Goal: Task Accomplishment & Management: Manage account settings

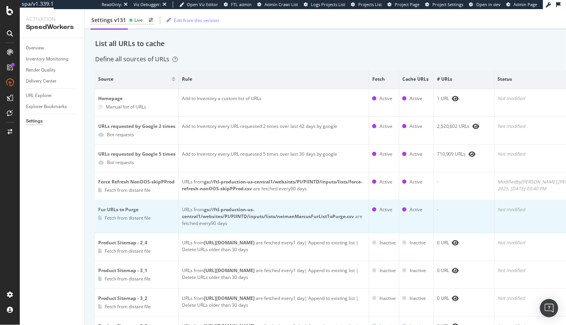
scroll to position [0, 17]
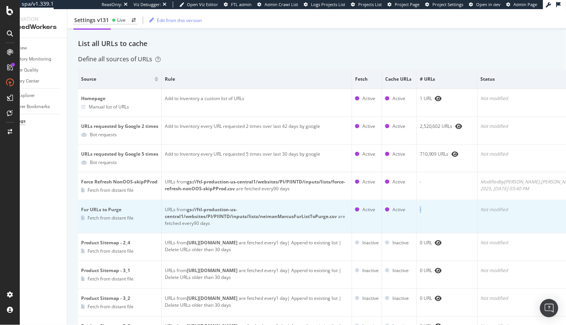
drag, startPoint x: 465, startPoint y: 214, endPoint x: 395, endPoint y: 214, distance: 69.7
click at [394, 214] on tr "Fur URLs to Purge Fetch from distant file URLs from gs://ftl-production-us-cent…" at bounding box center [338, 216] width 520 height 33
drag, startPoint x: 129, startPoint y: 211, endPoint x: 90, endPoint y: 211, distance: 38.8
click at [90, 211] on div "Fur URLs to Purge" at bounding box center [119, 209] width 77 height 7
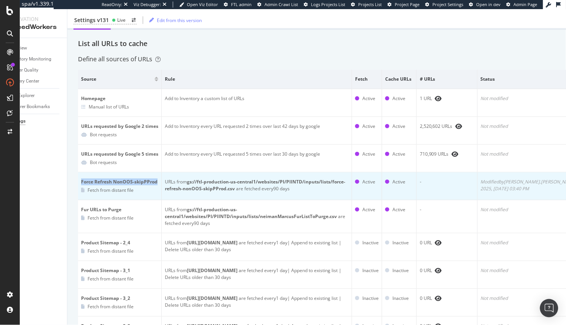
drag, startPoint x: 159, startPoint y: 182, endPoint x: 80, endPoint y: 181, distance: 78.8
click at [80, 181] on td "Force Refresh NonOOS-skipPProd Fetch from distant file" at bounding box center [120, 187] width 84 height 28
copy div "Force Refresh NonOOS-skipPProd"
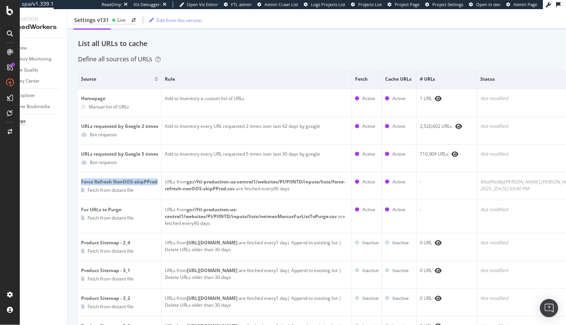
scroll to position [0, 0]
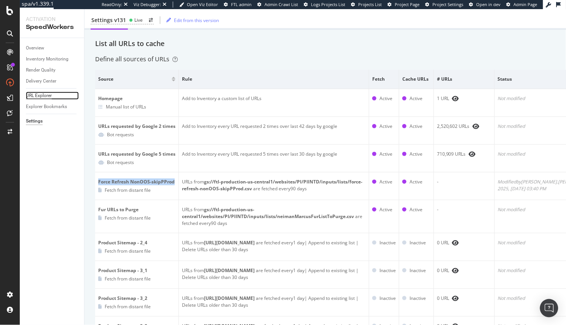
click at [38, 94] on div "URL Explorer" at bounding box center [39, 96] width 26 height 8
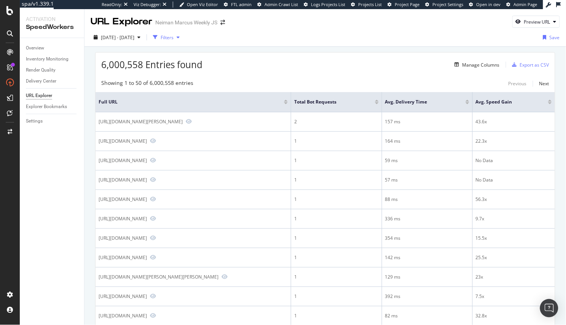
click at [174, 38] on div "Filters" at bounding box center [167, 37] width 13 height 6
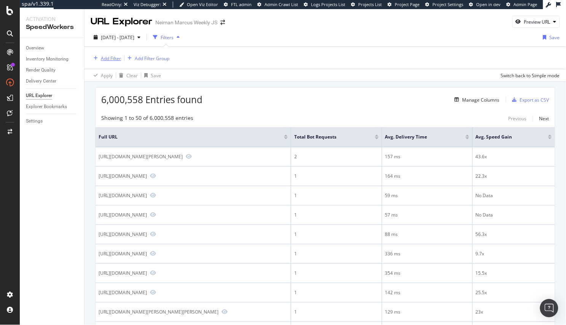
click at [115, 59] on div "Add Filter" at bounding box center [111, 58] width 20 height 6
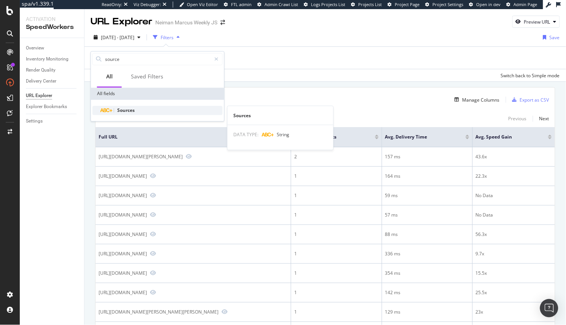
type input "source"
click at [157, 113] on div "Sources" at bounding box center [162, 110] width 121 height 9
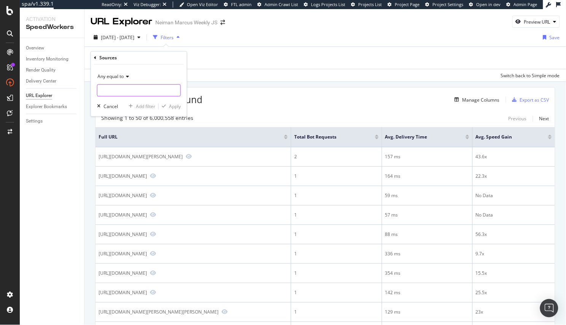
click at [160, 96] on div at bounding box center [139, 91] width 84 height 12
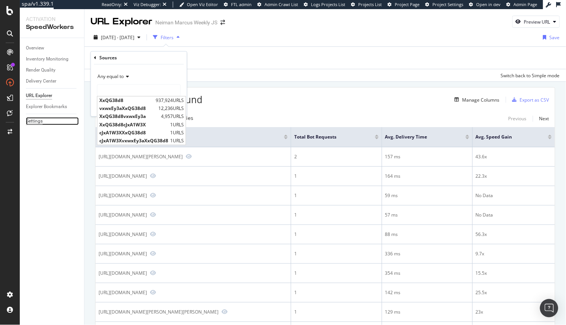
click at [39, 123] on div "Settings" at bounding box center [34, 121] width 17 height 8
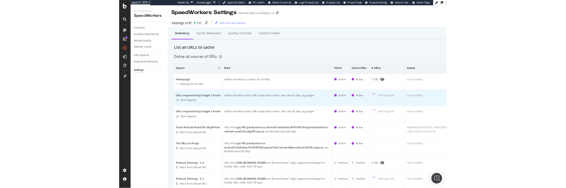
scroll to position [40, 0]
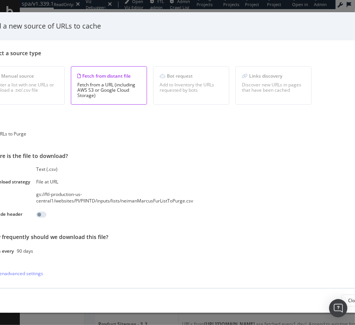
click at [338, 37] on div "Add a new source of URLs to cache" at bounding box center [177, 26] width 396 height 28
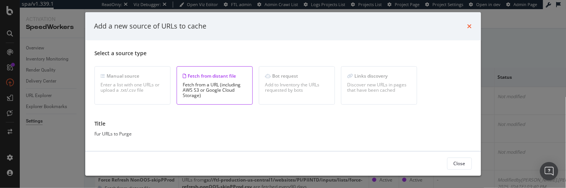
click at [469, 25] on icon "times" at bounding box center [470, 26] width 5 height 6
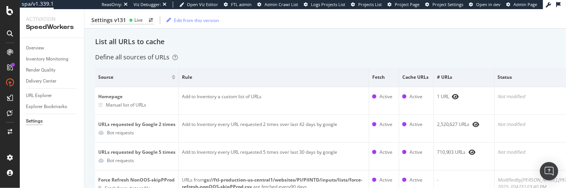
scroll to position [99, 0]
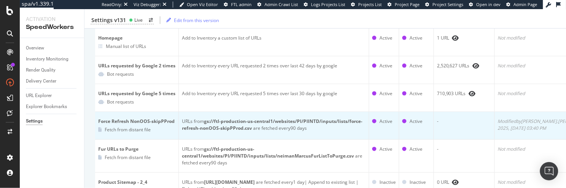
click at [255, 125] on div "URLs from gs://ftl-production-us-central1/websites/PI/PIINTD/inputs/lists/force…" at bounding box center [274, 125] width 184 height 14
